Goal: Task Accomplishment & Management: Complete application form

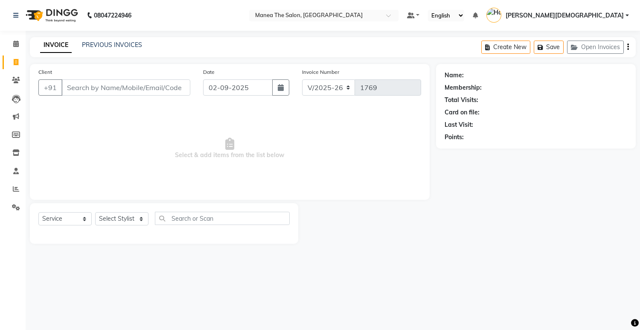
select select "5481"
select select "service"
click at [119, 218] on select "Select Stylist [PERSON_NAME] Renuka [PERSON_NAME] [PERSON_NAME] [PERSON_NAME]" at bounding box center [121, 218] width 53 height 13
select select "81467"
click at [95, 212] on select "Select Stylist [PERSON_NAME] Renuka [PERSON_NAME] [PERSON_NAME] [PERSON_NAME]" at bounding box center [121, 218] width 53 height 13
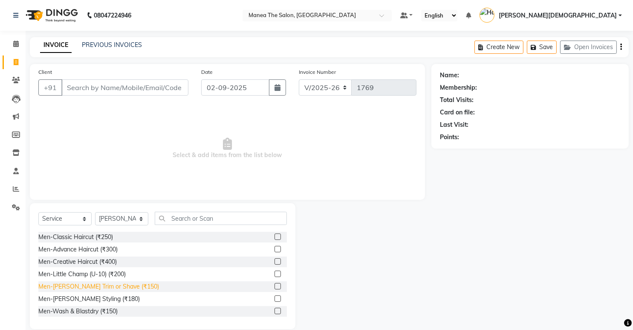
click at [120, 285] on div "Men-[PERSON_NAME] Trim or Shave (₹150)" at bounding box center [98, 286] width 121 height 9
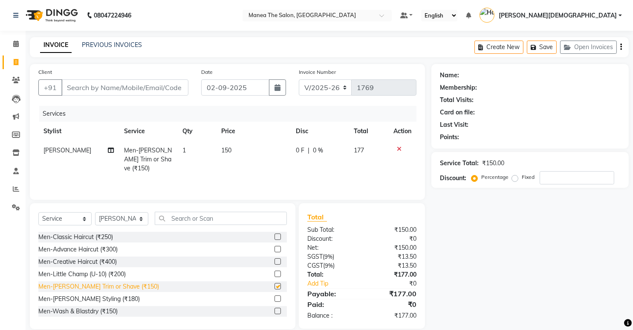
checkbox input "false"
click at [239, 215] on input "text" at bounding box center [221, 218] width 132 height 13
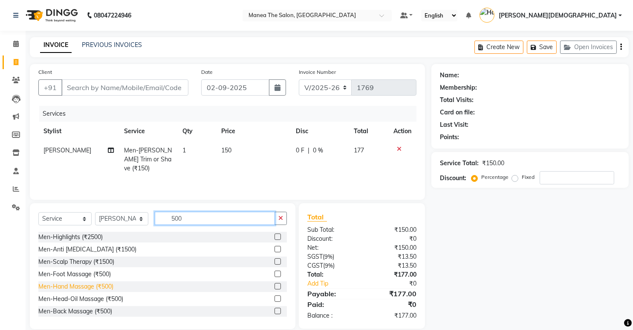
type input "500"
click at [75, 288] on div "Men-Hand Massage (₹500)" at bounding box center [75, 286] width 75 height 9
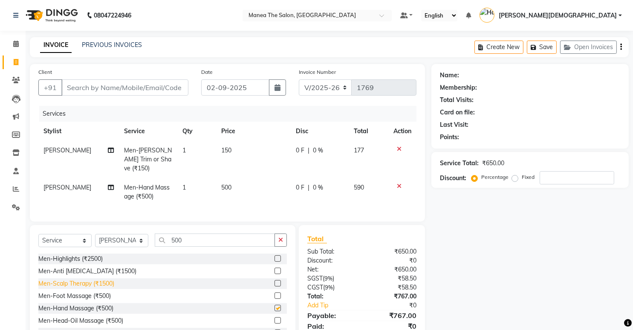
checkbox input "false"
click at [231, 178] on td "500" at bounding box center [253, 192] width 75 height 28
select select "81467"
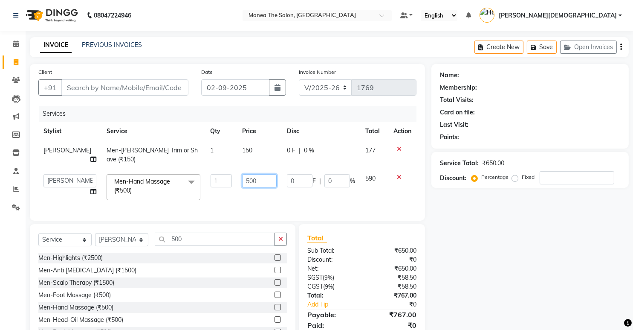
drag, startPoint x: 248, startPoint y: 171, endPoint x: 248, endPoint y: 160, distance: 10.2
click at [248, 174] on input "500" at bounding box center [259, 180] width 35 height 13
type input "5"
type input "400"
click at [151, 86] on input "Client" at bounding box center [124, 87] width 127 height 16
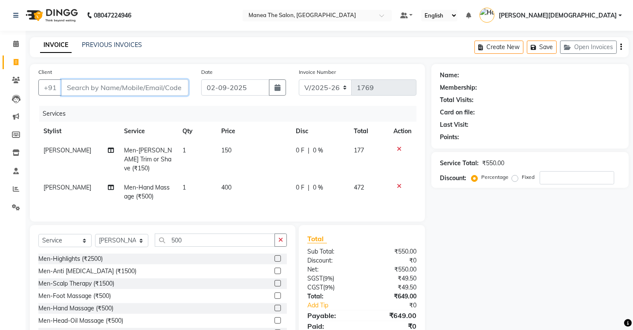
click at [151, 86] on input "Client" at bounding box center [124, 87] width 127 height 16
type input "9"
type input "0"
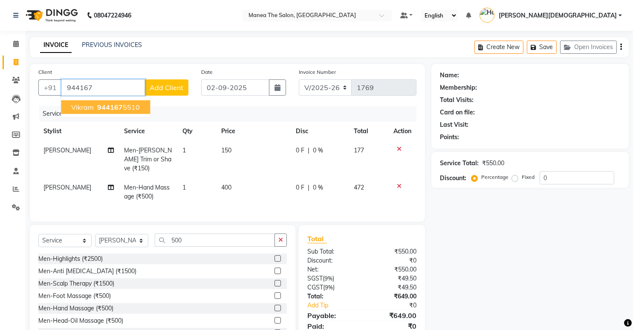
click at [106, 110] on span "944167" at bounding box center [110, 107] width 26 height 9
type input "9441675510"
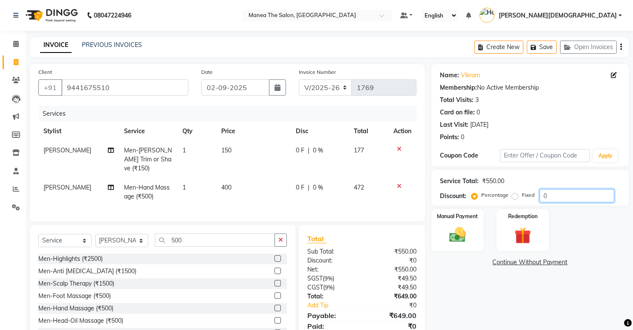
click at [557, 194] on input "0" at bounding box center [577, 195] width 75 height 13
click at [561, 196] on input "40" at bounding box center [577, 195] width 75 height 13
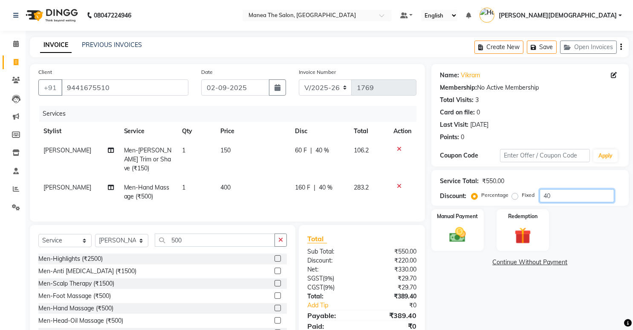
click at [561, 196] on input "40" at bounding box center [577, 195] width 75 height 13
type input "4"
click at [558, 197] on input "number" at bounding box center [577, 195] width 75 height 13
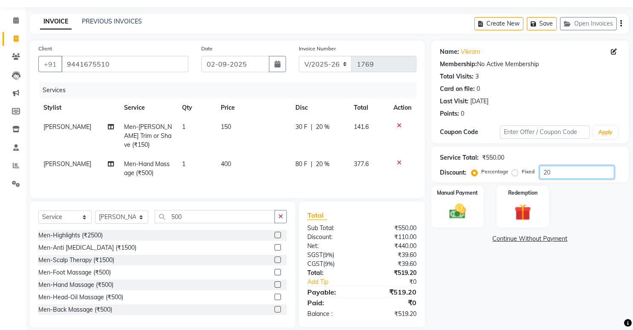
scroll to position [30, 0]
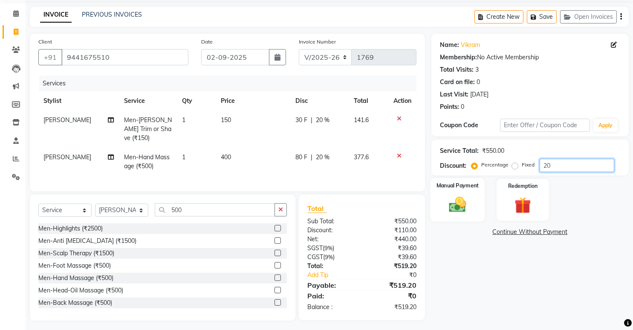
type input "20"
click at [459, 209] on img at bounding box center [458, 205] width 28 height 20
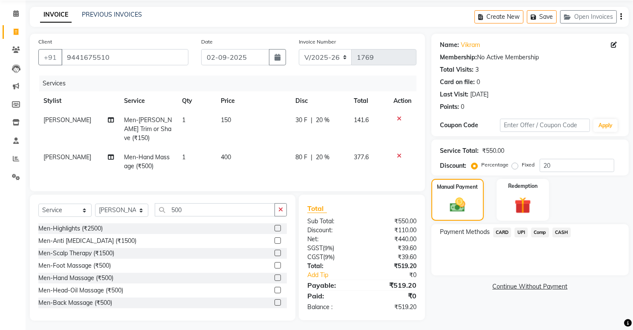
click at [522, 231] on span "UPI" at bounding box center [521, 232] width 13 height 10
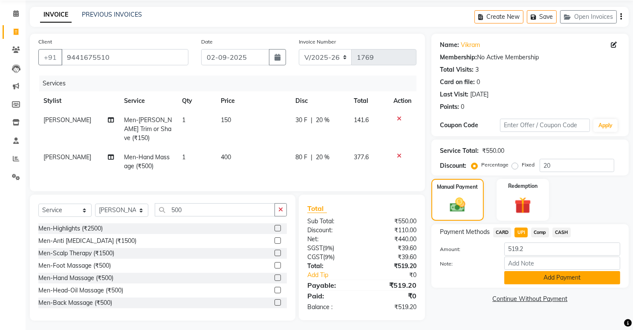
click at [527, 281] on button "Add Payment" at bounding box center [563, 277] width 116 height 13
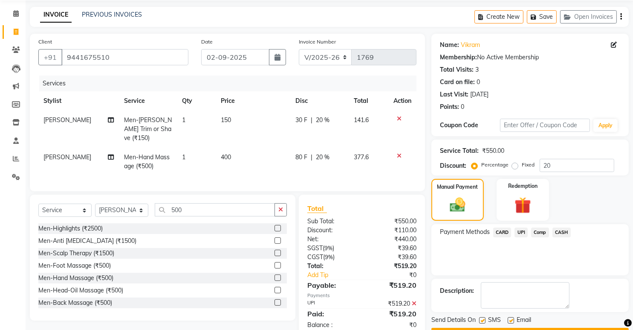
scroll to position [53, 0]
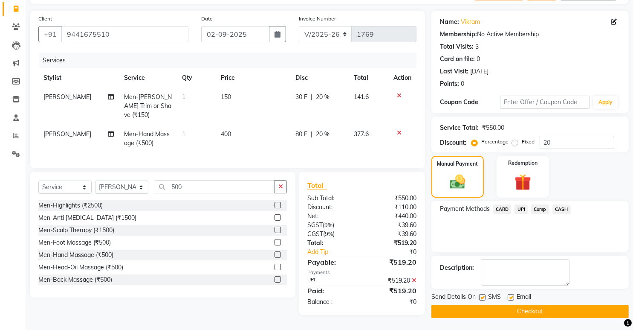
click at [526, 311] on button "Checkout" at bounding box center [531, 311] width 198 height 13
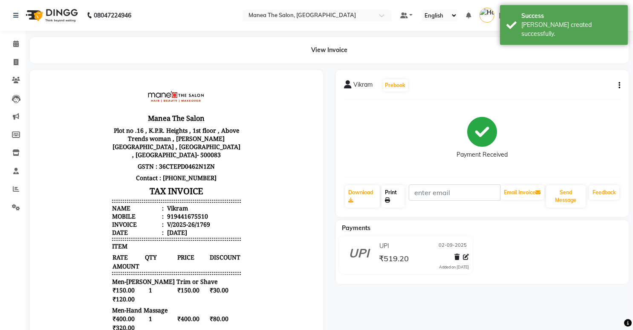
click at [390, 193] on link "Print" at bounding box center [393, 196] width 23 height 22
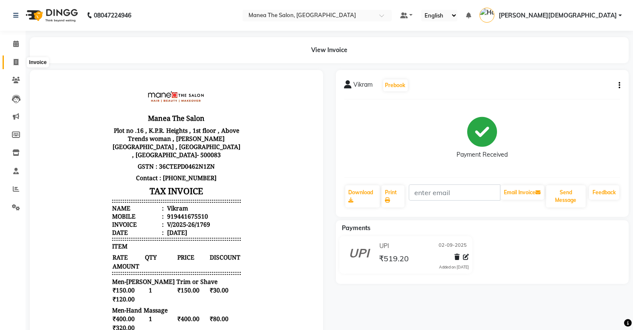
click at [14, 60] on icon at bounding box center [16, 62] width 5 height 6
select select "5481"
select select "service"
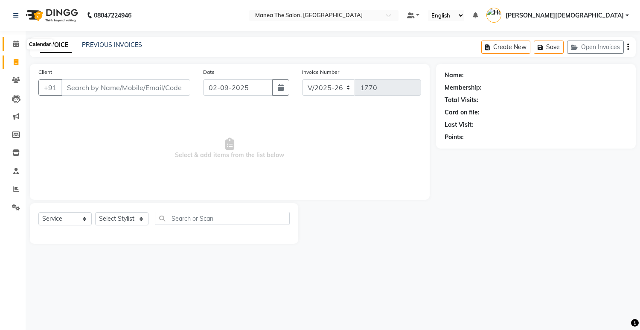
click at [13, 44] on icon at bounding box center [16, 44] width 6 height 6
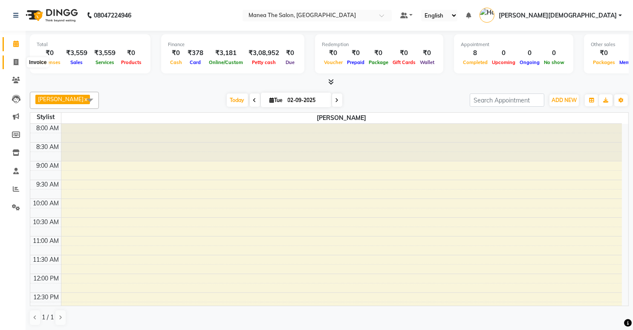
click at [16, 64] on icon at bounding box center [16, 62] width 5 height 6
select select "5481"
select select "service"
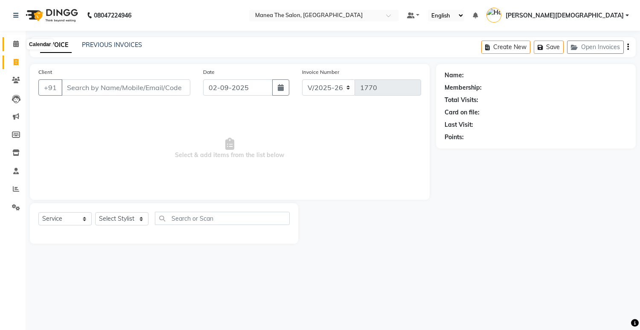
click at [14, 43] on icon at bounding box center [16, 44] width 6 height 6
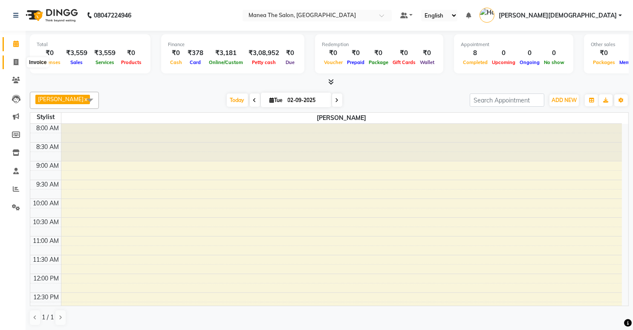
click at [14, 61] on icon at bounding box center [16, 62] width 5 height 6
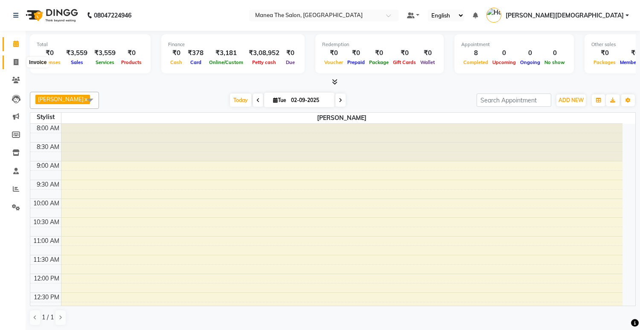
select select "5481"
select select "service"
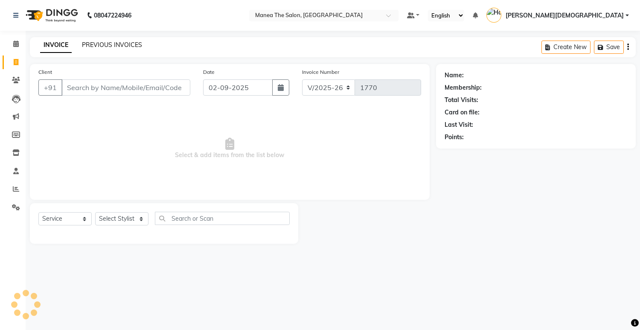
click at [91, 43] on link "PREVIOUS INVOICES" at bounding box center [112, 45] width 60 height 8
